Goal: Transaction & Acquisition: Purchase product/service

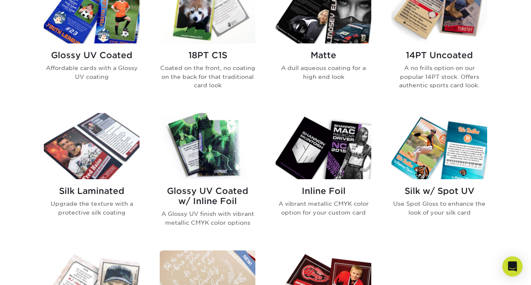
scroll to position [443, 0]
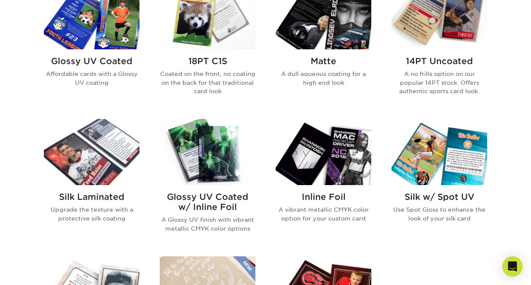
click at [221, 195] on h2 "Glossy UV Coated w/ Inline Foil" at bounding box center [208, 202] width 96 height 20
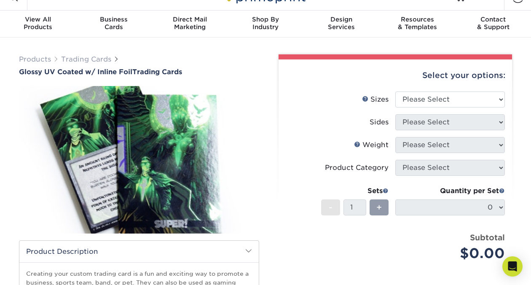
scroll to position [26, 0]
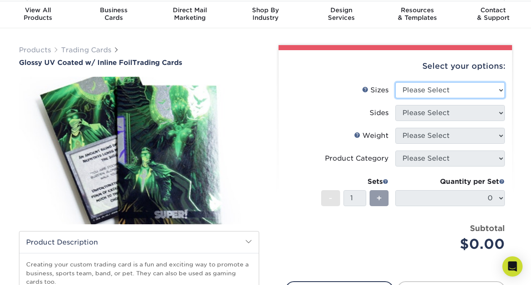
click at [411, 91] on select "Please Select 2.5" x 3.5"" at bounding box center [449, 90] width 109 height 16
select select "2.50x3.50"
click at [395, 82] on select "Please Select 2.5" x 3.5"" at bounding box center [449, 90] width 109 height 16
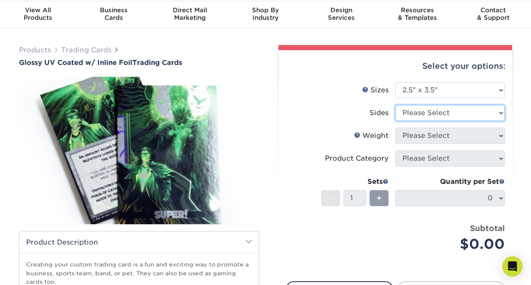
click at [411, 114] on select "Please Select Print Both Sides - Foil Back Only Print Both Sides - Foil Both Si…" at bounding box center [449, 113] width 109 height 16
select select "34527644-b4fd-4ffb-9092-1318eefcd9d9"
click at [395, 105] on select "Please Select Print Both Sides - Foil Back Only Print Both Sides - Foil Both Si…" at bounding box center [449, 113] width 109 height 16
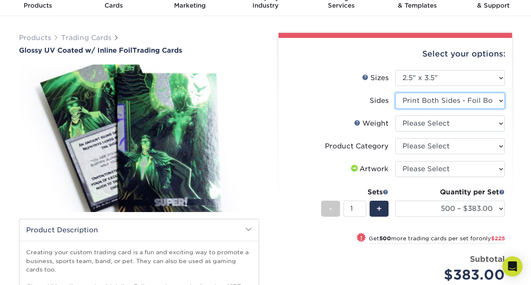
scroll to position [45, 0]
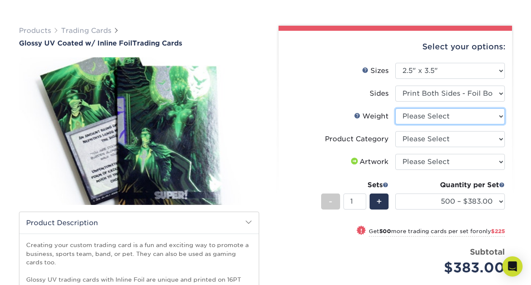
click at [415, 117] on select "Please Select 16PT" at bounding box center [449, 116] width 109 height 16
select select "16PT"
click at [395, 108] on select "Please Select 16PT" at bounding box center [449, 116] width 109 height 16
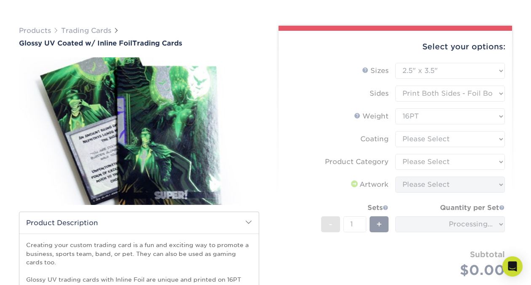
click at [415, 140] on form "Sizes Help Sizes Please Select 2.5" x 3.5" Sides Please Select 16PT - 1" at bounding box center [395, 180] width 220 height 235
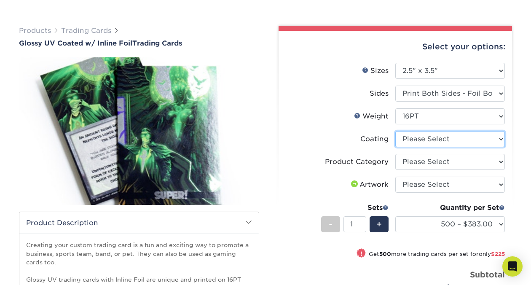
click at [415, 140] on select at bounding box center [449, 139] width 109 height 16
select select "ae367451-b2b8-45df-a344-0f05b6a12993"
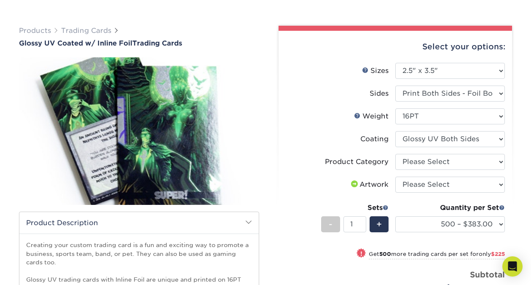
click at [395, 131] on select at bounding box center [449, 139] width 109 height 16
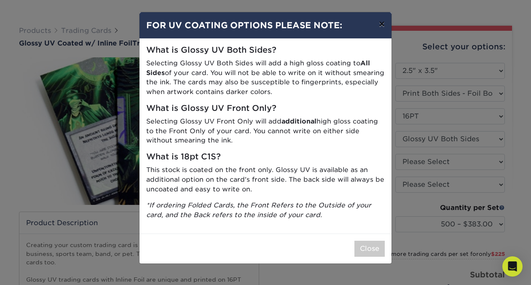
click at [382, 26] on button "×" at bounding box center [381, 24] width 19 height 24
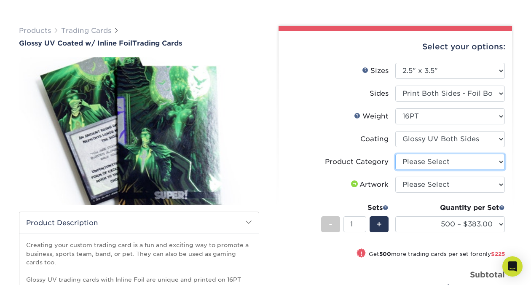
click at [418, 160] on select "Please Select Trading Cards" at bounding box center [449, 162] width 109 height 16
select select "c2f9bce9-36c2-409d-b101-c29d9d031e18"
click at [395, 154] on select "Please Select Trading Cards" at bounding box center [449, 162] width 109 height 16
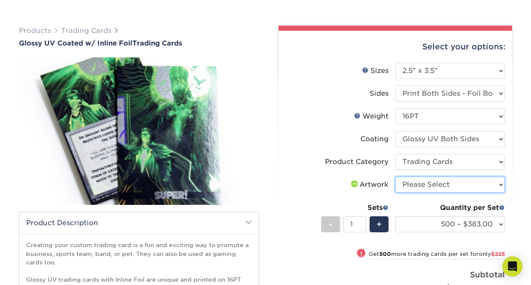
click at [422, 183] on select "Please Select I will upload files I need a design - $100" at bounding box center [449, 184] width 109 height 16
select select "upload"
click at [395, 176] on select "Please Select I will upload files I need a design - $100" at bounding box center [449, 184] width 109 height 16
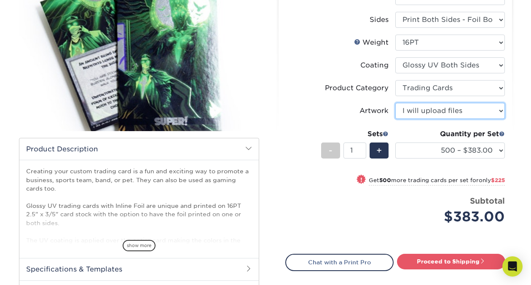
scroll to position [118, 0]
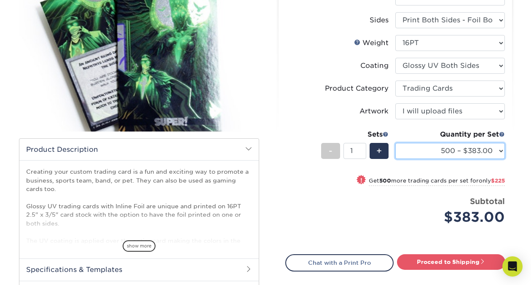
click at [407, 149] on select "500 – $383.00 1000 – $608.00 2500 – $883.00 5000 – $1252.00" at bounding box center [449, 151] width 109 height 16
click at [395, 143] on select "500 – $383.00 1000 – $608.00 2500 – $883.00 5000 – $1252.00" at bounding box center [449, 151] width 109 height 16
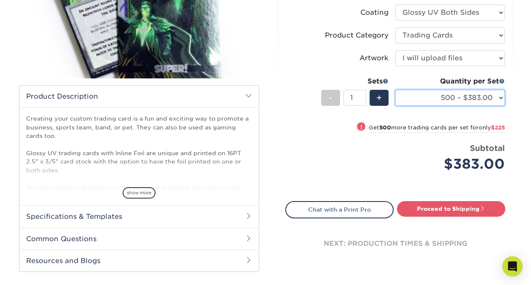
scroll to position [171, 0]
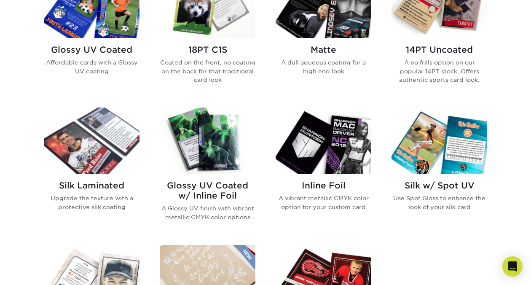
scroll to position [454, 0]
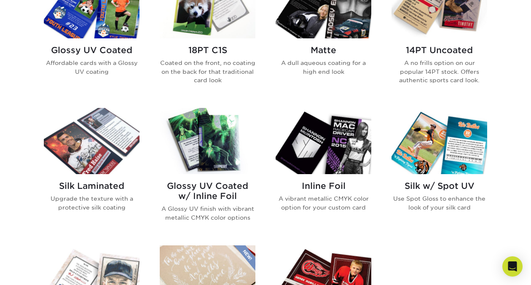
click at [339, 157] on img at bounding box center [323, 141] width 96 height 66
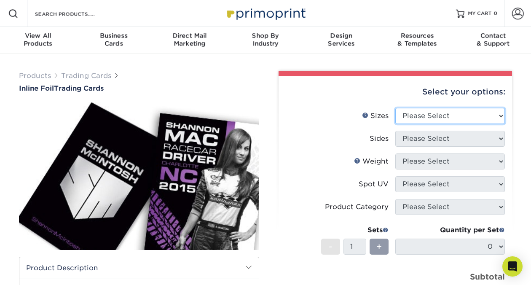
click at [454, 120] on select "Please Select 2.5" x 3.5"" at bounding box center [449, 116] width 109 height 16
select select "2.50x3.50"
click at [395, 108] on select "Please Select 2.5" x 3.5"" at bounding box center [449, 116] width 109 height 16
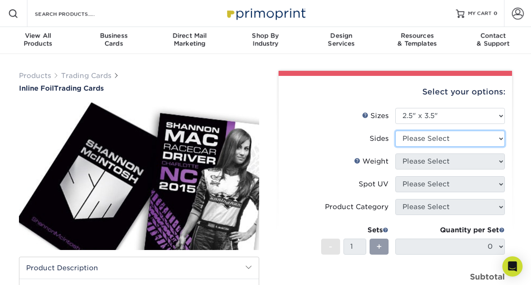
click at [434, 136] on select "Please Select Print Both Sides - Foil Back Only Print Both Sides - Foil Both Si…" at bounding box center [449, 139] width 109 height 16
select select "34527644-b4fd-4ffb-9092-1318eefcd9d9"
click at [395, 131] on select "Please Select Print Both Sides - Foil Back Only Print Both Sides - Foil Both Si…" at bounding box center [449, 139] width 109 height 16
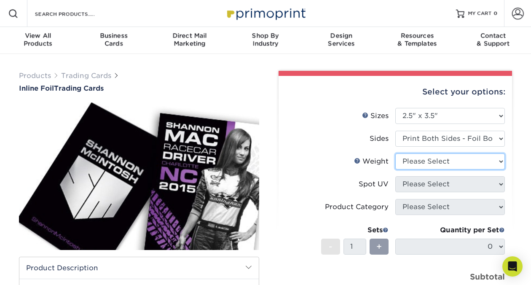
click at [442, 161] on select "Please Select 16PT" at bounding box center [449, 161] width 109 height 16
select select "16PT"
click at [395, 153] on select "Please Select 16PT" at bounding box center [449, 161] width 109 height 16
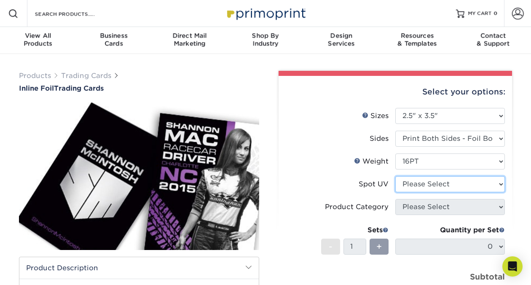
click at [438, 183] on select "Please Select No Spot UV Front and Back (Both Sides) Front Only Back Only" at bounding box center [449, 184] width 109 height 16
select select "0"
click at [395, 176] on select "Please Select No Spot UV Front and Back (Both Sides) Front Only Back Only" at bounding box center [449, 184] width 109 height 16
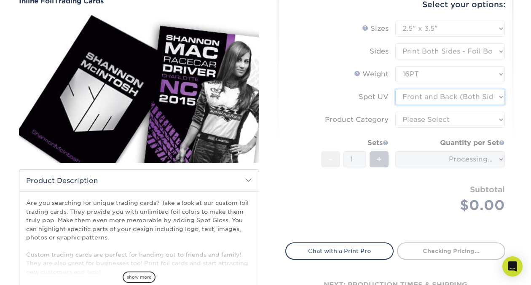
scroll to position [87, 0]
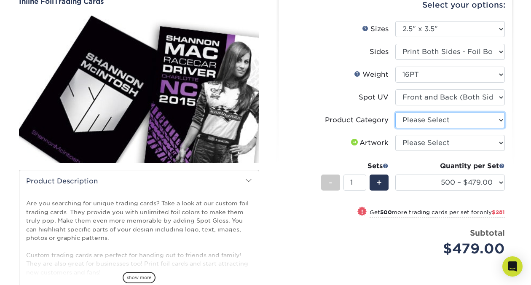
click at [421, 119] on select "Please Select Trading Cards" at bounding box center [449, 120] width 109 height 16
select select "c2f9bce9-36c2-409d-b101-c29d9d031e18"
click at [395, 112] on select "Please Select Trading Cards" at bounding box center [449, 120] width 109 height 16
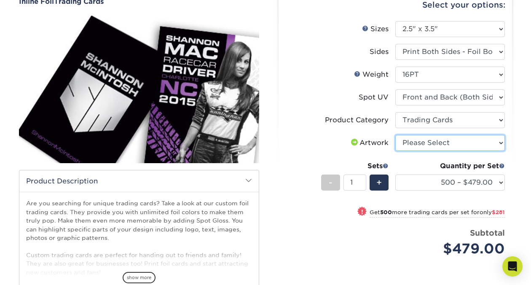
click at [423, 142] on select "Please Select I will upload files I need a design - $100" at bounding box center [449, 143] width 109 height 16
select select "upload"
click at [395, 135] on select "Please Select I will upload files I need a design - $100" at bounding box center [449, 143] width 109 height 16
